Goal: Find specific page/section: Find specific page/section

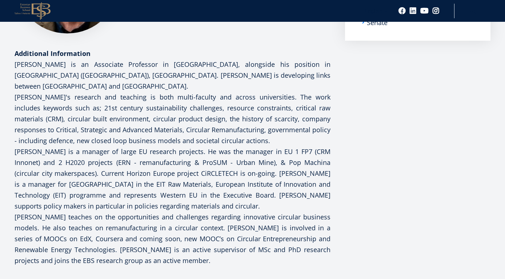
scroll to position [184, 0]
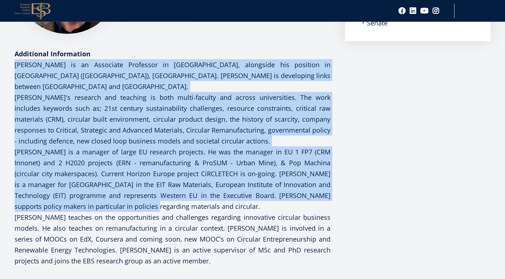
drag, startPoint x: 15, startPoint y: 64, endPoint x: 122, endPoint y: 206, distance: 177.5
click at [122, 206] on div "[PERSON_NAME] is an Associate Professor in [GEOGRAPHIC_DATA], alongside his pos…" at bounding box center [173, 221] width 316 height 325
copy div "[PERSON_NAME] is an Associate Professor in [GEOGRAPHIC_DATA], alongside his pos…"
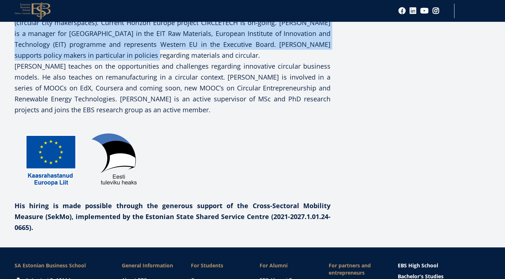
scroll to position [0, 0]
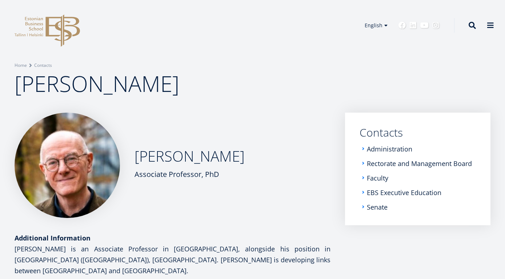
click at [474, 30] on div "Search" at bounding box center [472, 26] width 7 height 16
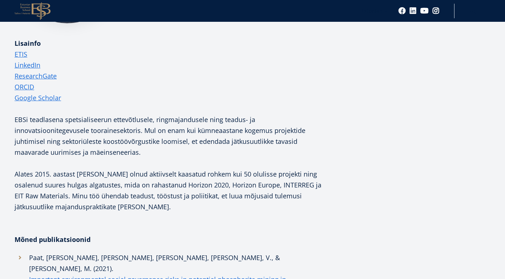
scroll to position [192, 0]
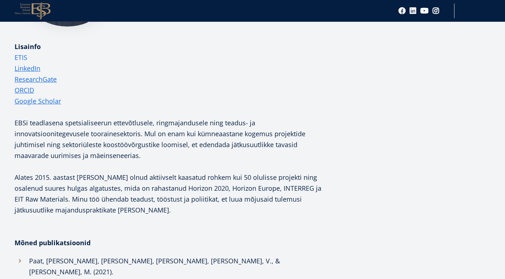
click at [21, 58] on link "ETIS" at bounding box center [21, 57] width 13 height 11
